Goal: Go to known website: Access a specific website the user already knows

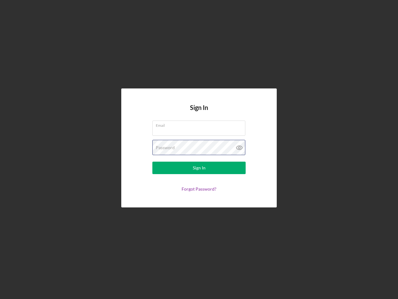
click at [199, 149] on div "Password" at bounding box center [198, 148] width 93 height 16
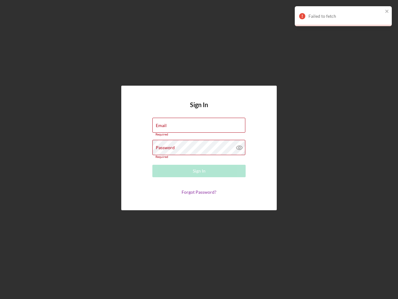
click at [239, 147] on icon at bounding box center [240, 148] width 16 height 16
